Goal: Information Seeking & Learning: Find contact information

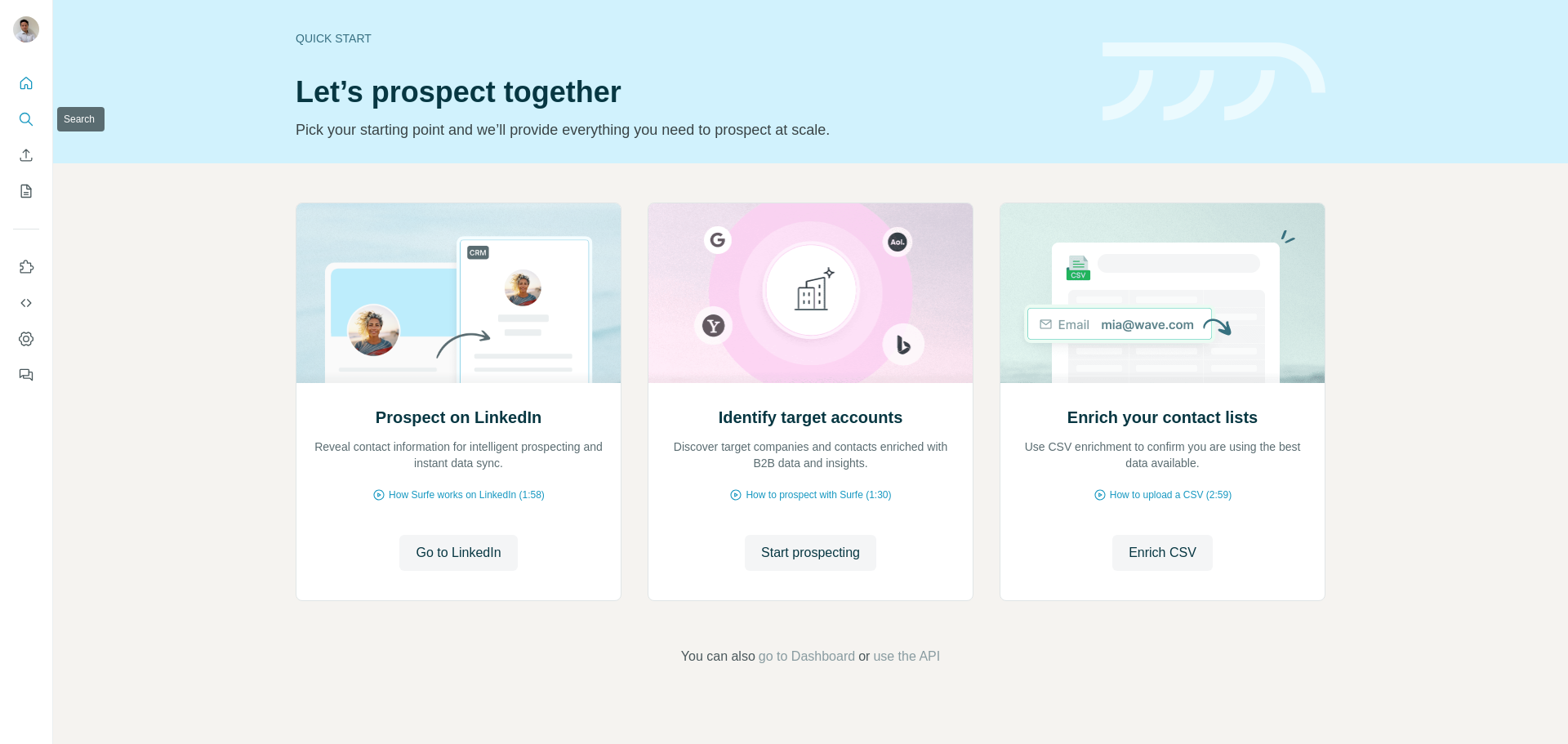
click at [21, 110] on button "Search" at bounding box center [26, 119] width 26 height 30
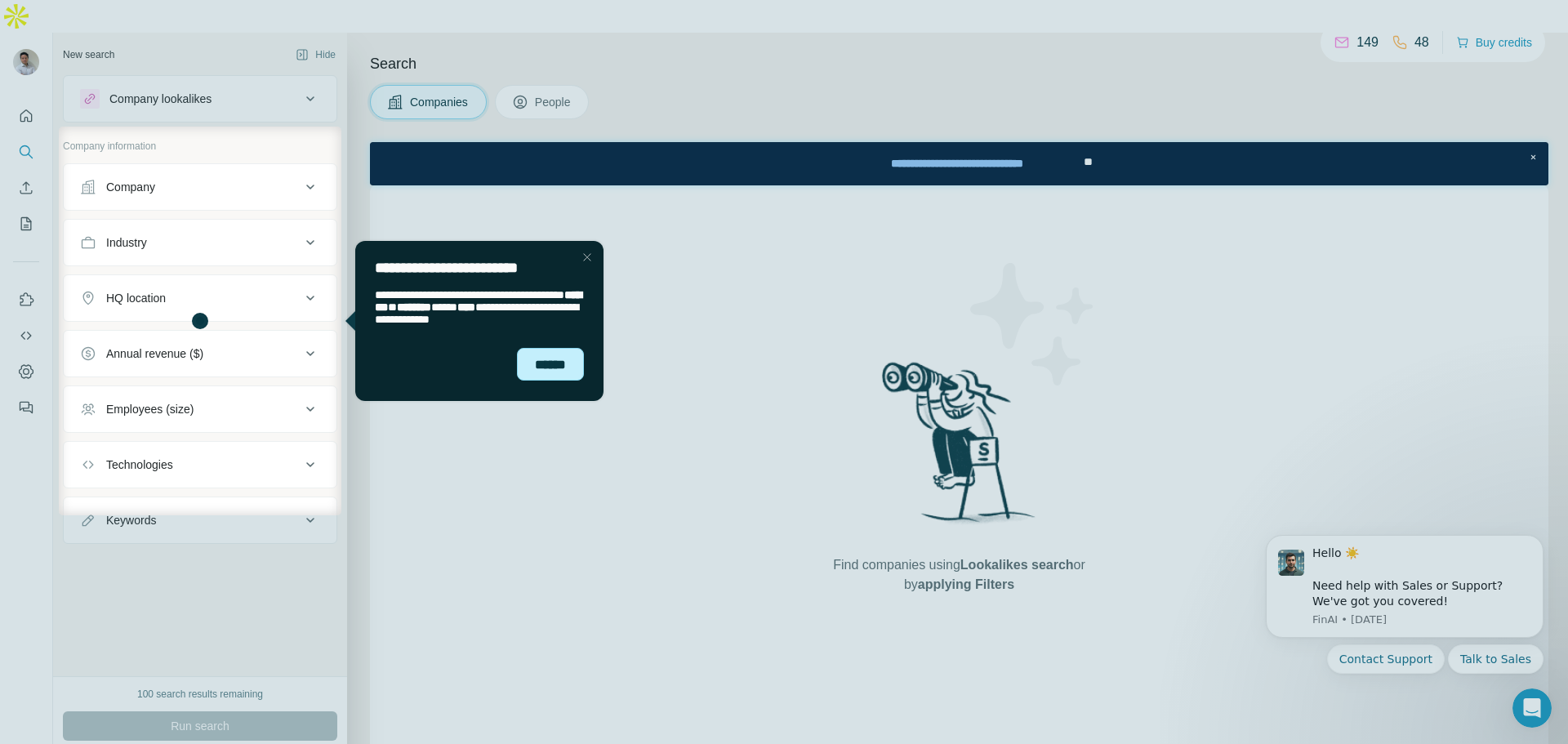
click at [529, 356] on div "******" at bounding box center [550, 365] width 67 height 33
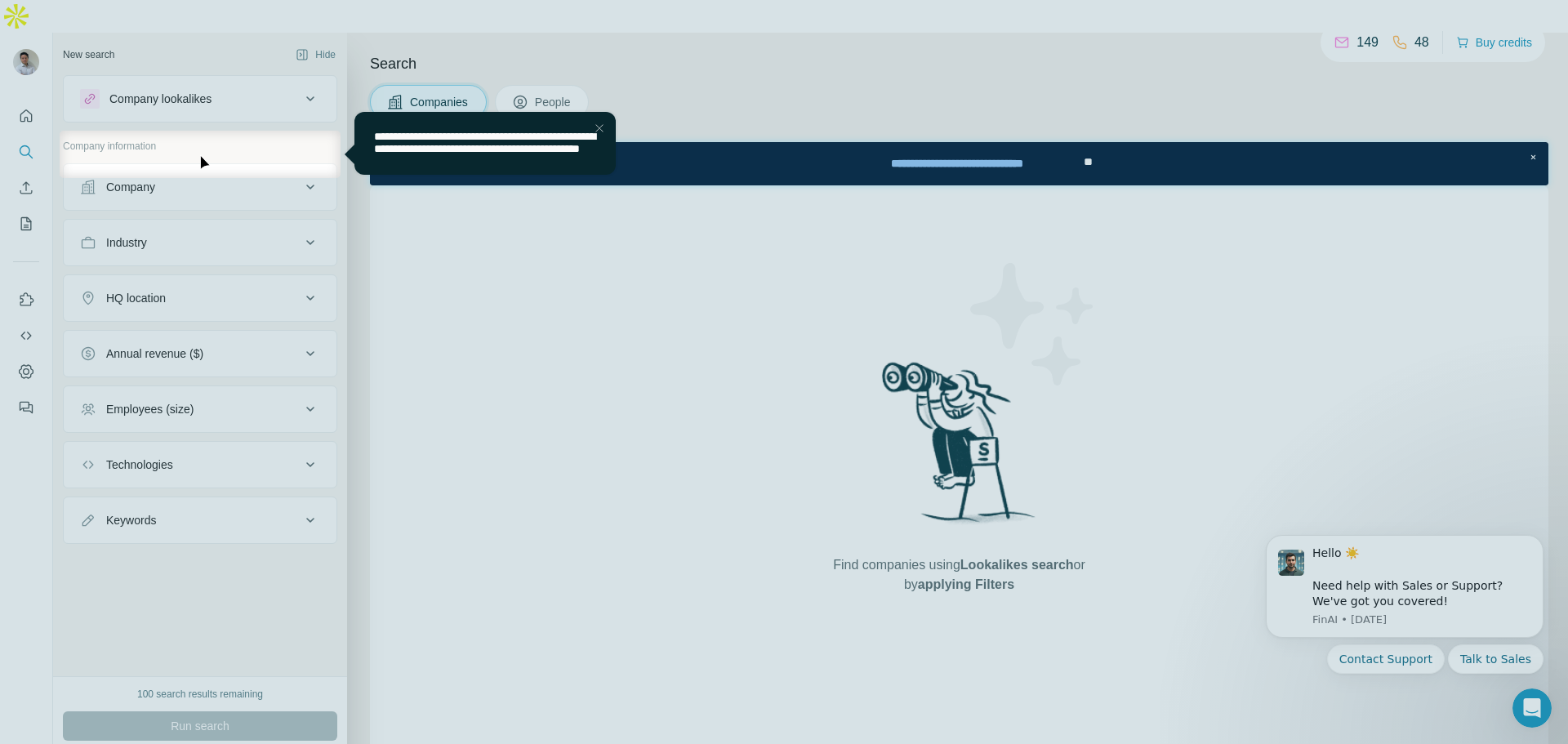
click at [591, 131] on div "Close Step" at bounding box center [599, 128] width 20 height 20
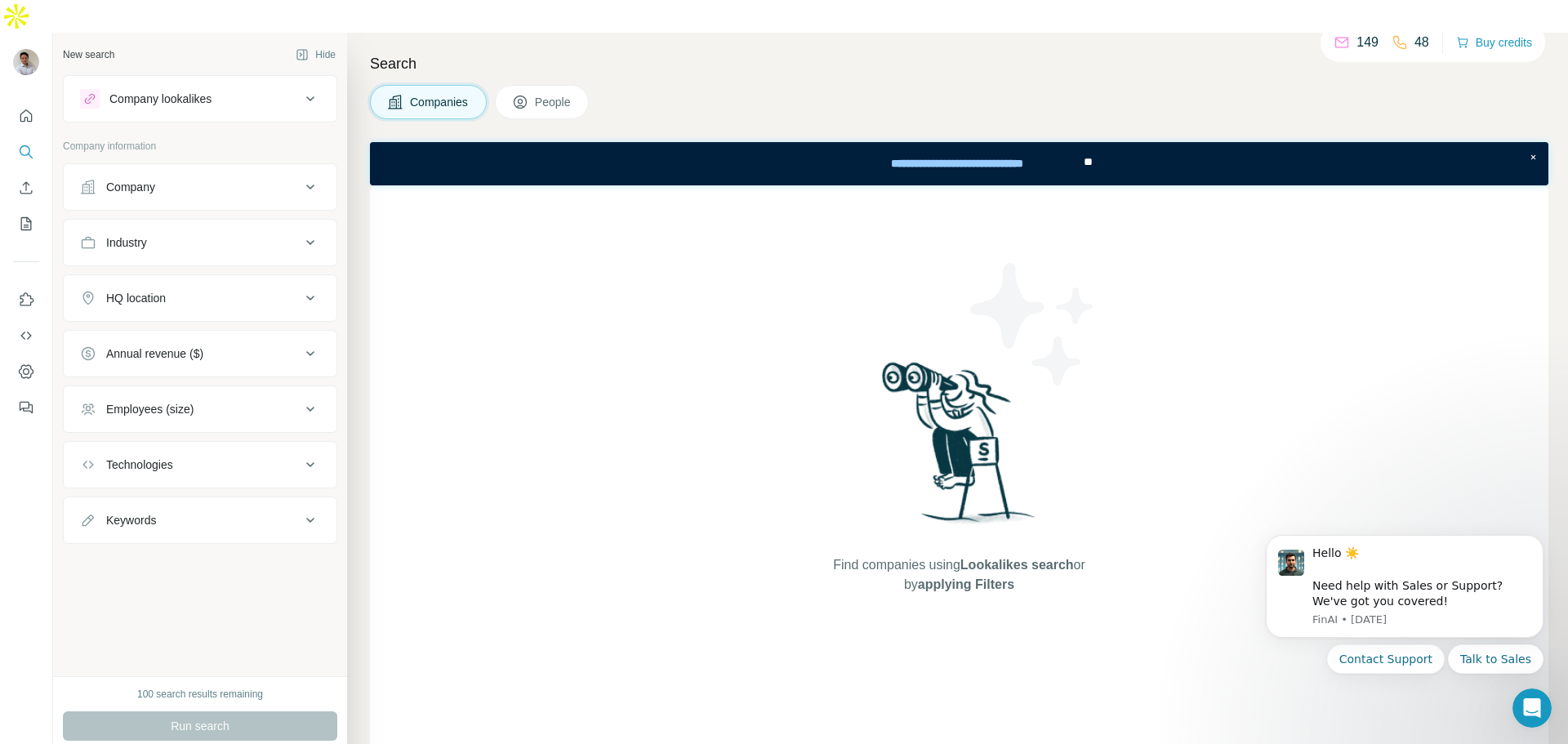
click at [280, 179] on div "Company" at bounding box center [190, 187] width 221 height 16
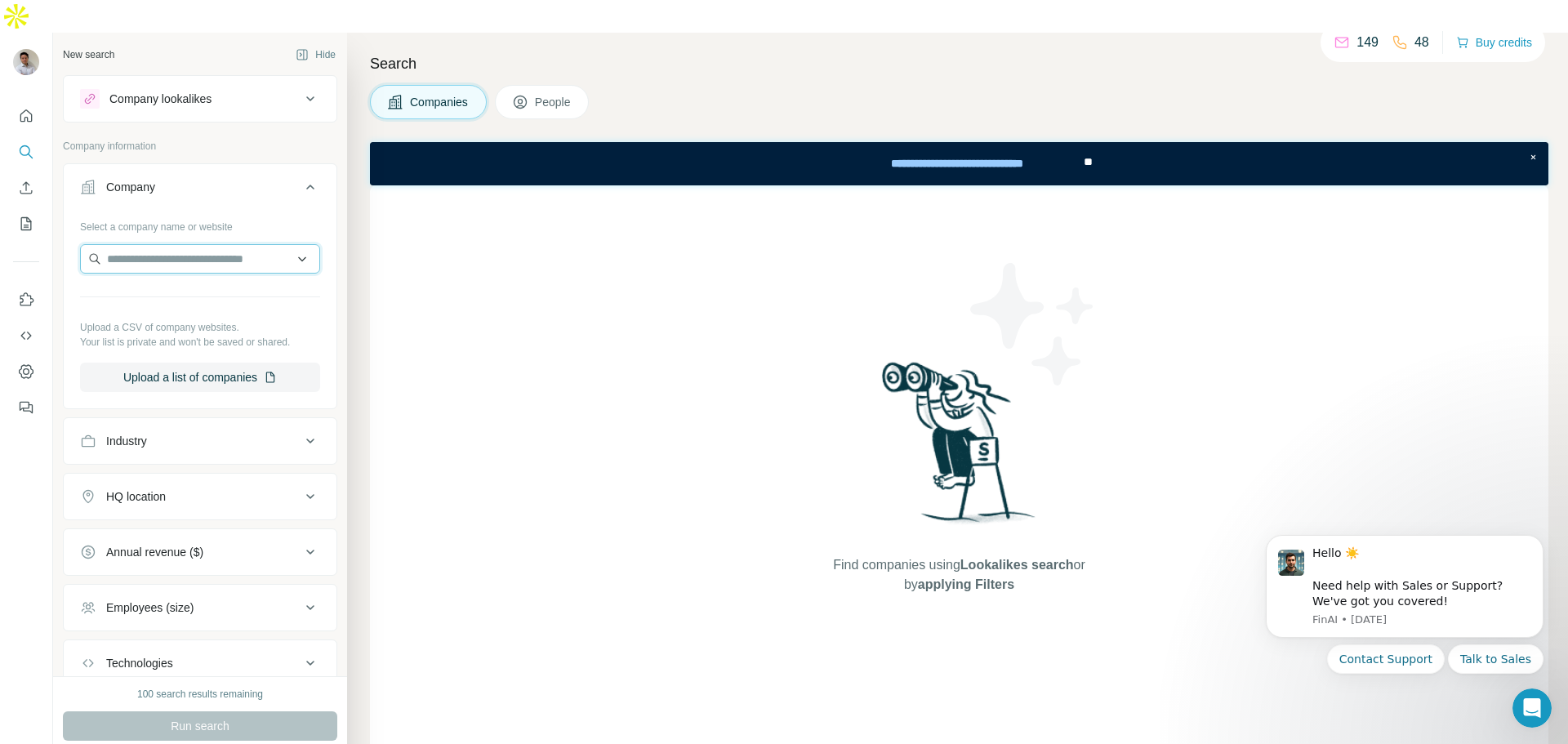
click at [233, 244] on input "text" at bounding box center [200, 259] width 240 height 30
type input "********"
click at [211, 279] on div "Logip [DOMAIN_NAME]" at bounding box center [194, 270] width 220 height 44
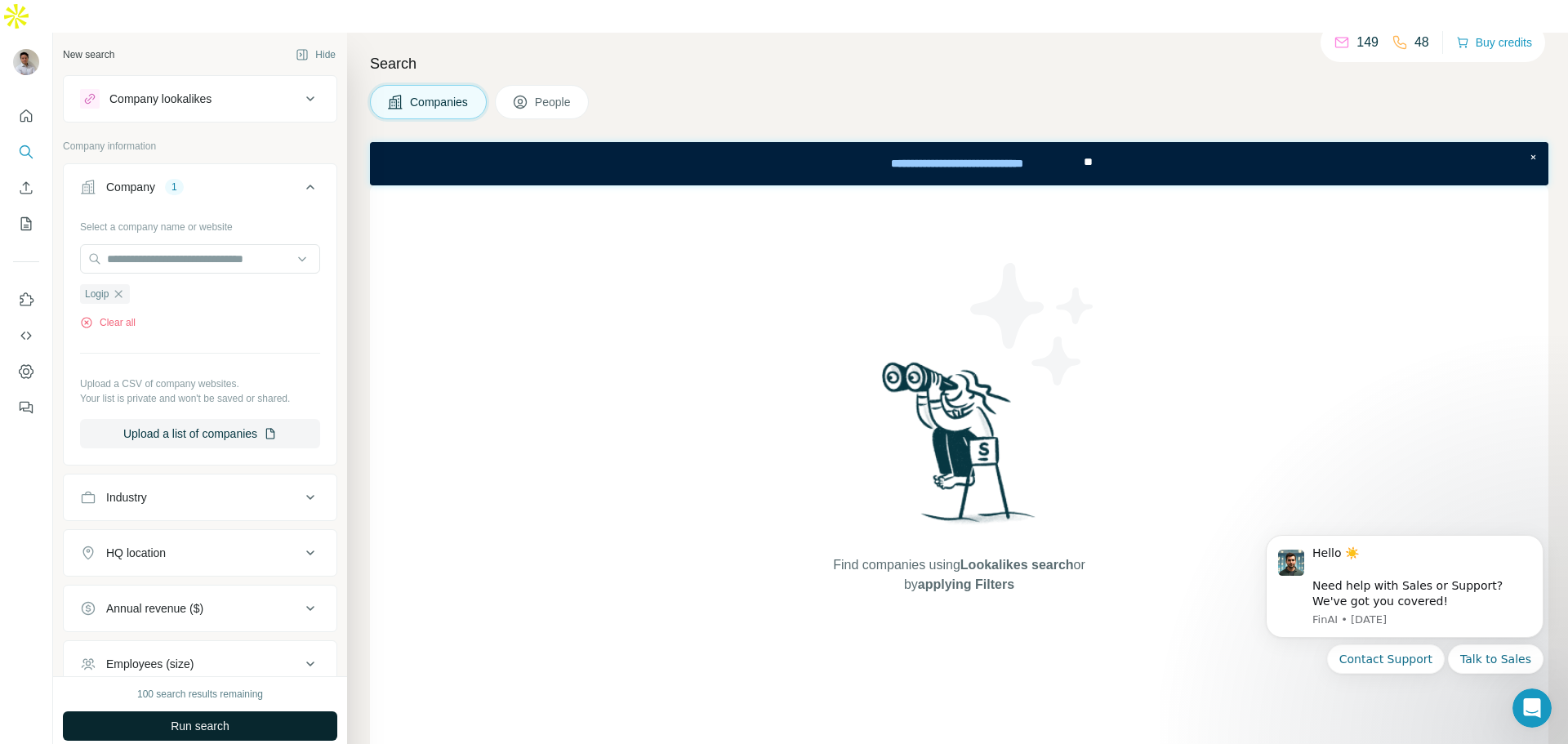
click at [242, 711] on button "Run search" at bounding box center [200, 726] width 274 height 30
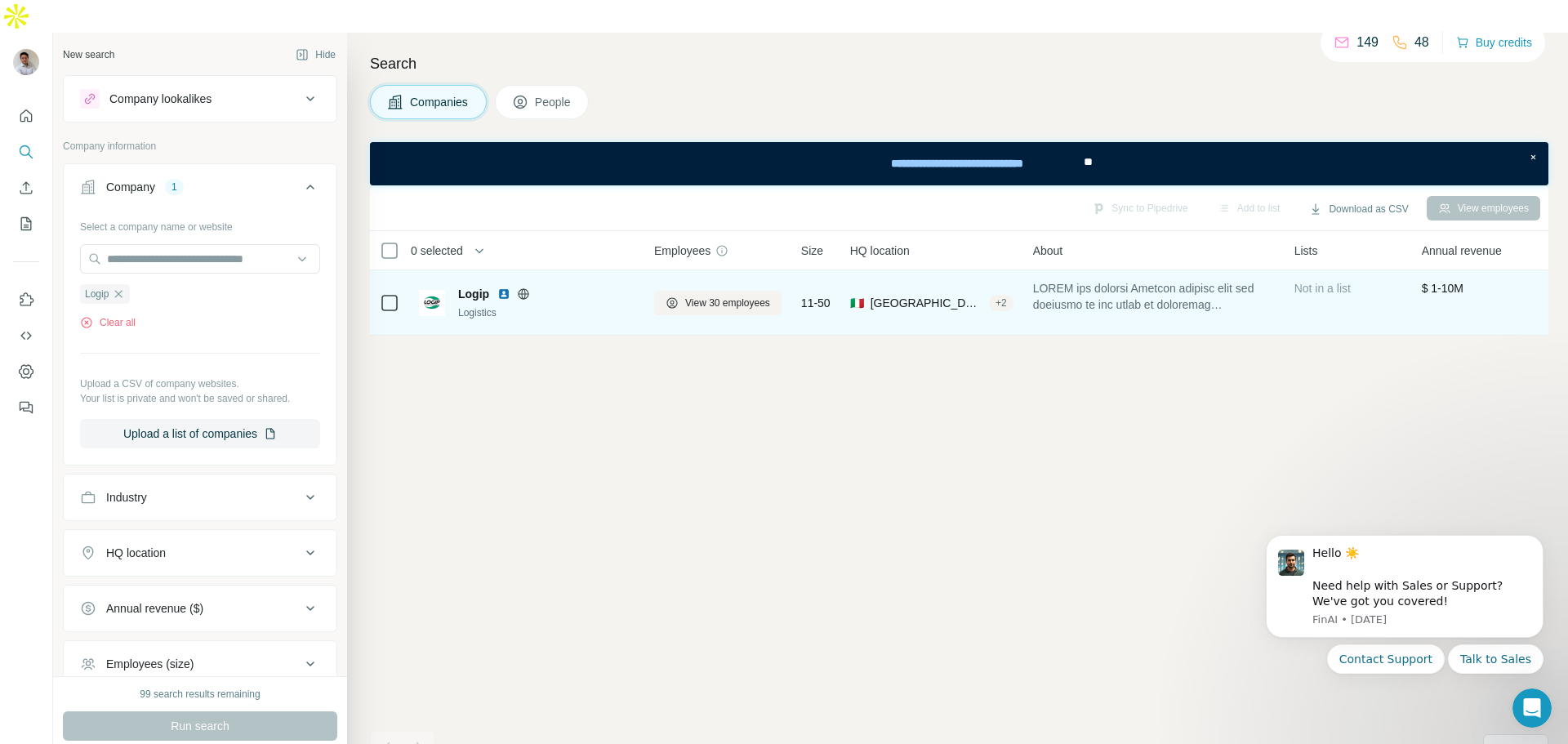
click at [476, 286] on span "Logip" at bounding box center [474, 293] width 31 height 16
click at [438, 290] on img at bounding box center [432, 303] width 26 height 26
click at [752, 295] on span "View 30 employees" at bounding box center [728, 302] width 85 height 15
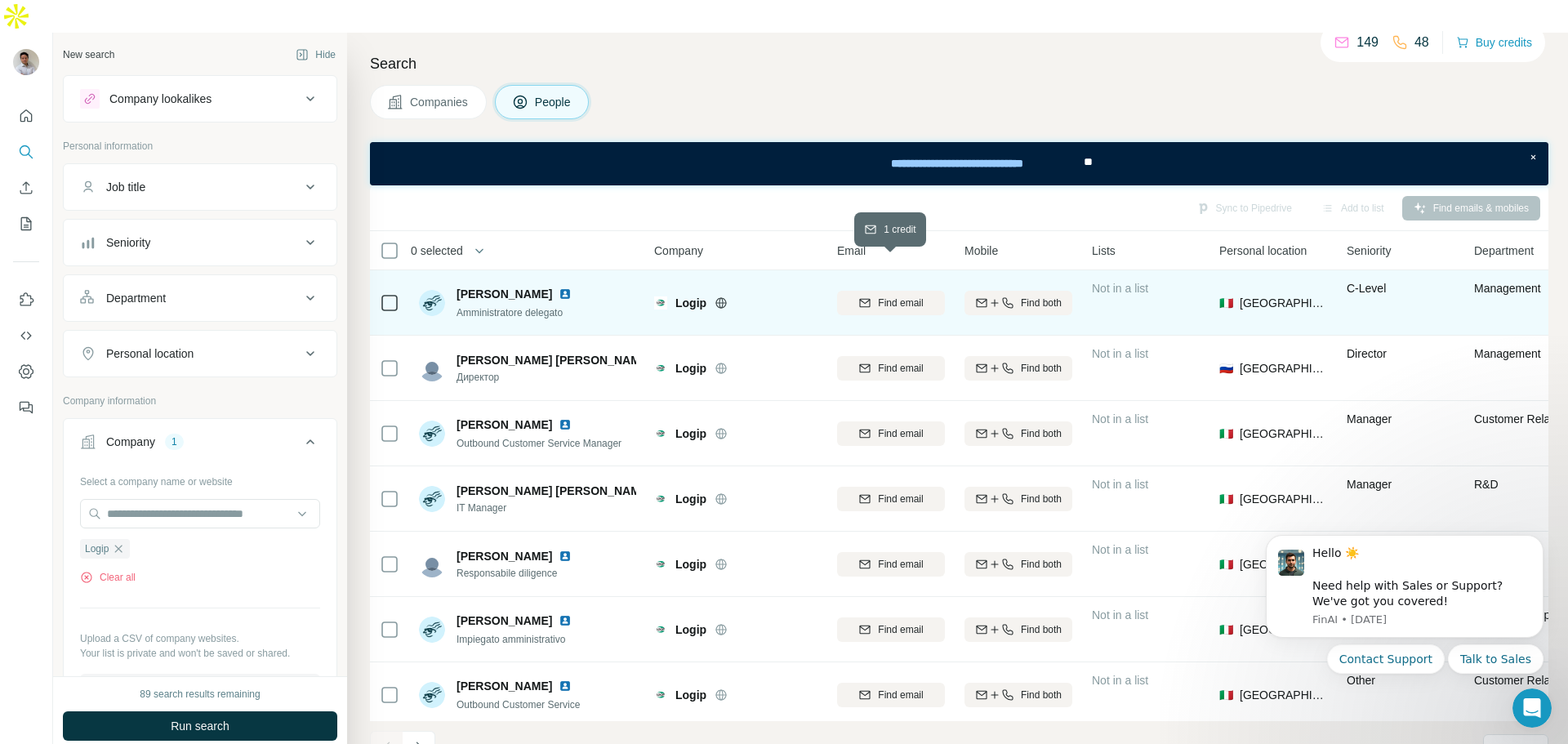
click at [917, 295] on span "Find email" at bounding box center [900, 302] width 45 height 15
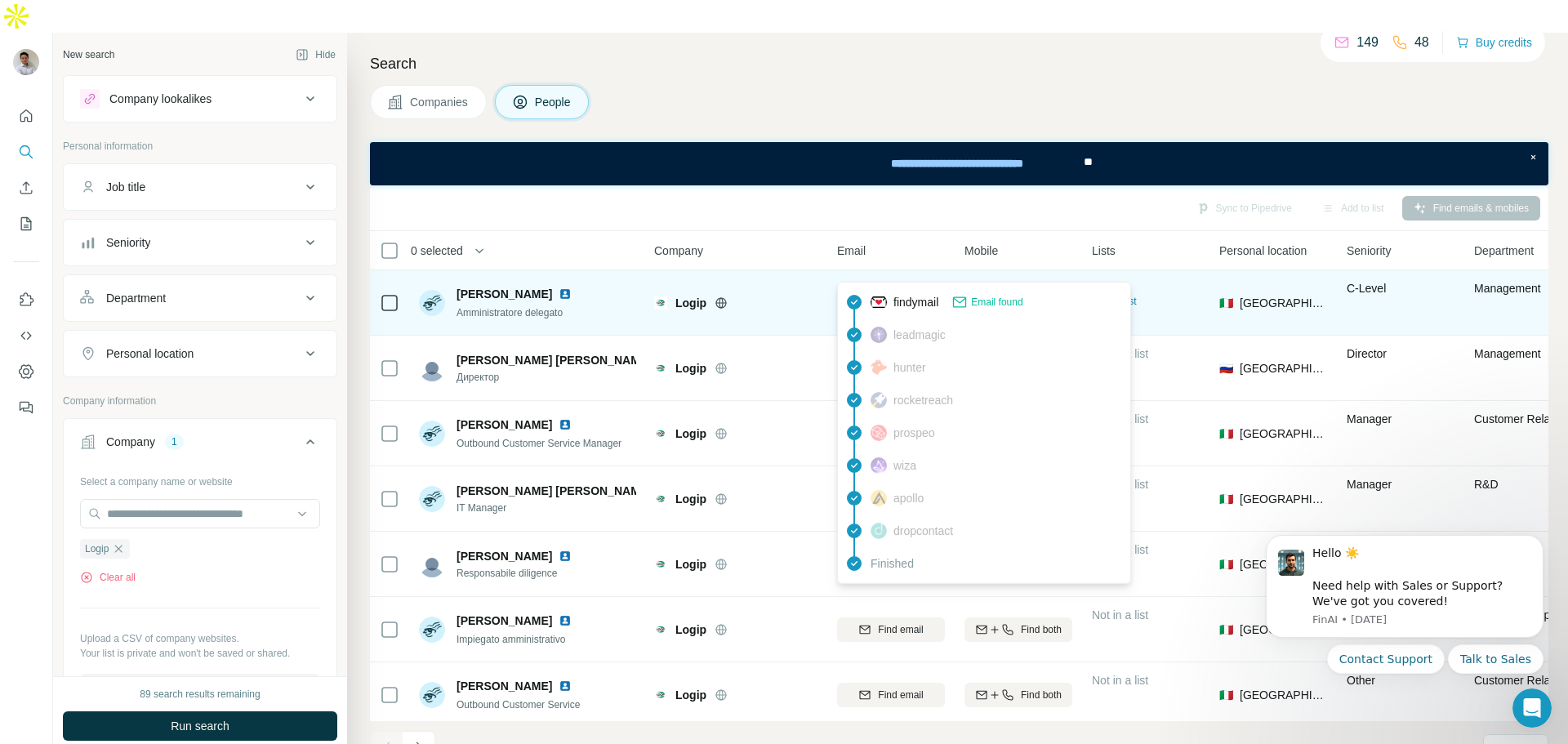
click at [1002, 298] on span "Email found" at bounding box center [996, 301] width 51 height 15
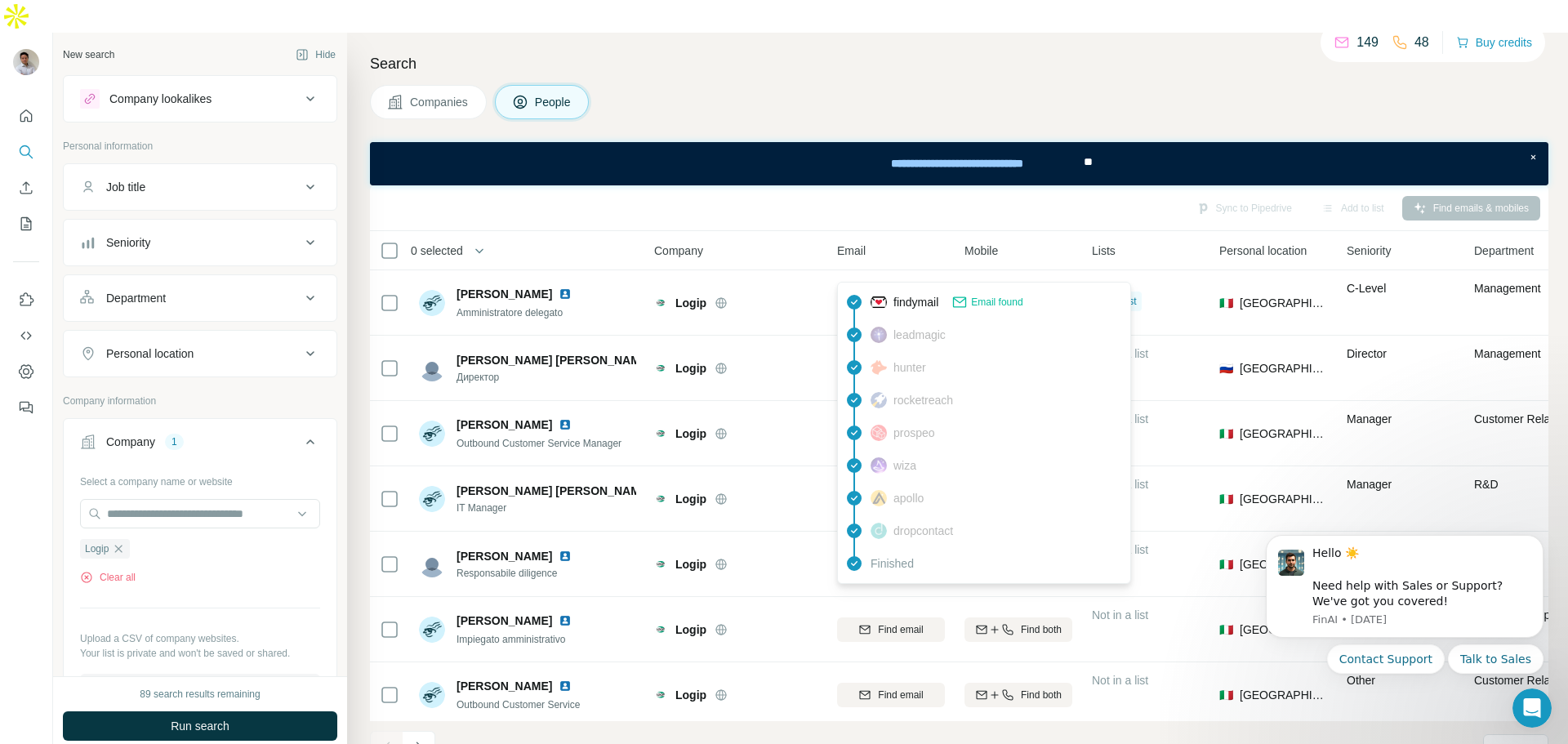
drag, startPoint x: 814, startPoint y: 271, endPoint x: 943, endPoint y: 277, distance: 129.1
click at [0, 0] on tr "[PERSON_NAME] Amministratore delegato Logip [PERSON_NAME][EMAIL_ADDRESS][DOMAIN…" at bounding box center [0, 0] width 0 height 0
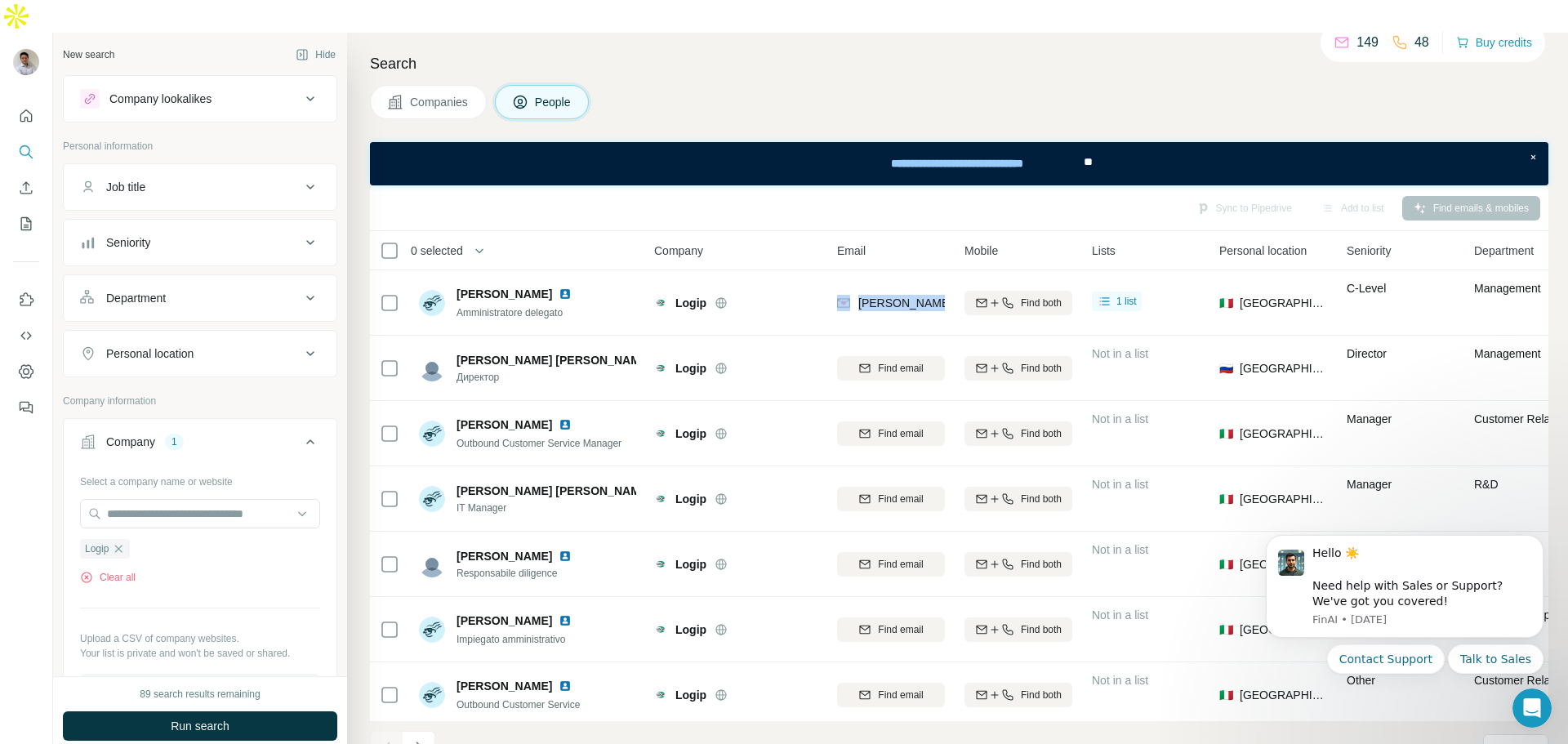
click at [761, 296] on div at bounding box center [741, 302] width 52 height 13
